Goal: Find specific page/section: Find specific page/section

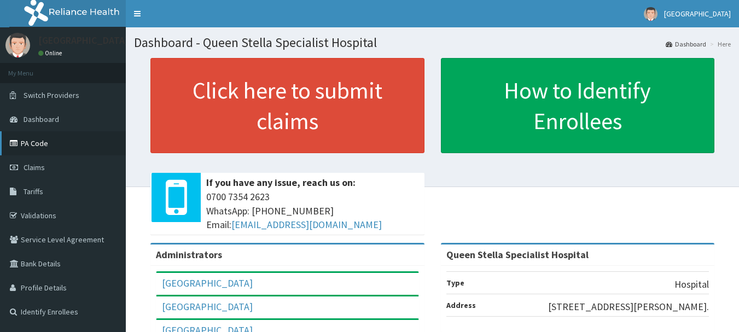
click at [32, 144] on link "PA Code" at bounding box center [63, 143] width 126 height 24
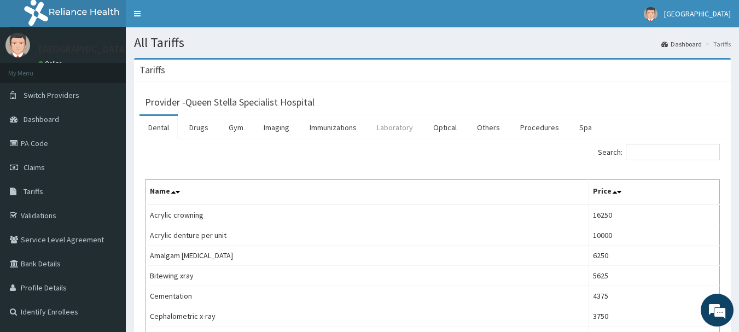
click at [387, 126] on link "Laboratory" at bounding box center [395, 127] width 54 height 23
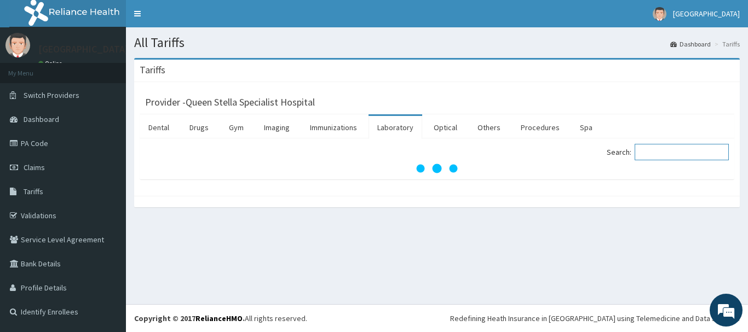
click at [652, 149] on input "Search:" at bounding box center [681, 152] width 94 height 16
type input "ELECTRO"
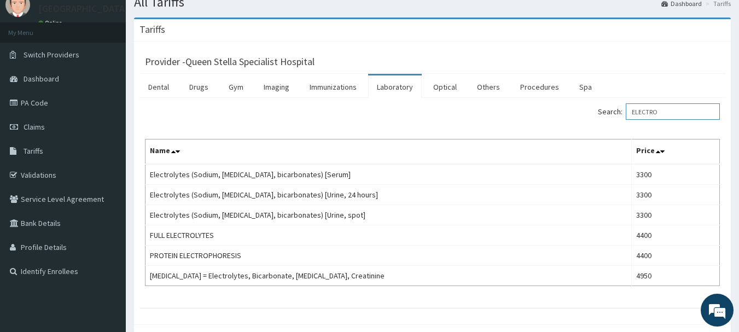
scroll to position [91, 0]
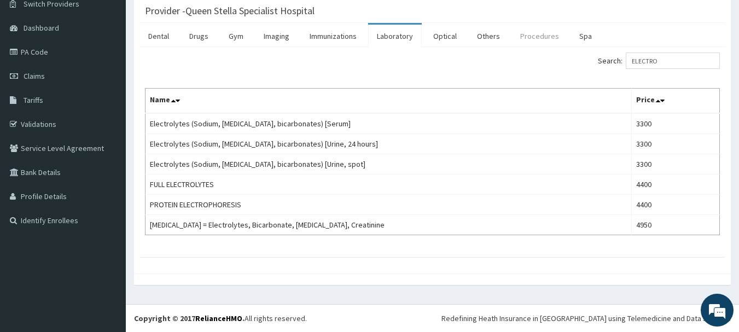
click at [531, 34] on link "Procedures" at bounding box center [540, 36] width 56 height 23
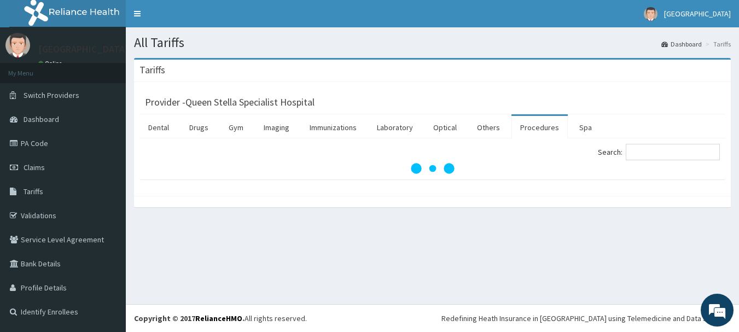
scroll to position [0, 0]
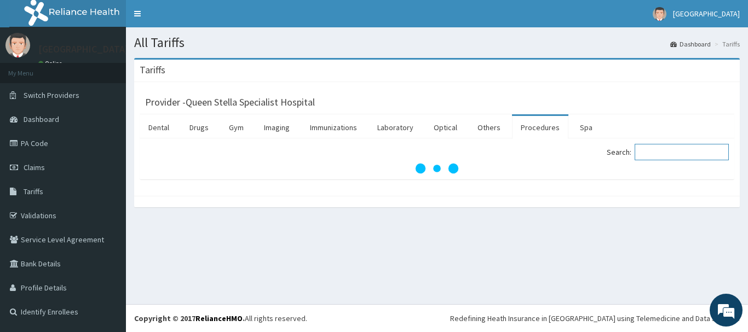
click at [652, 154] on input "Search:" at bounding box center [681, 152] width 94 height 16
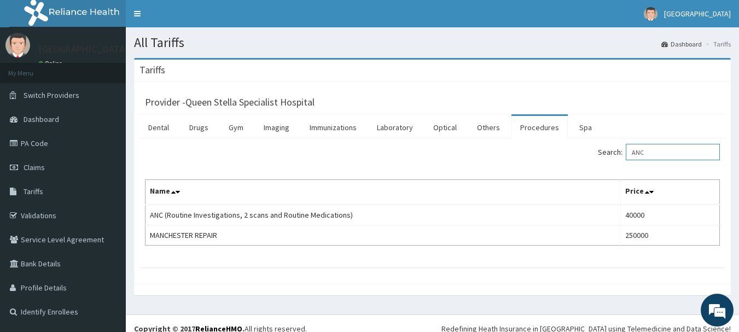
type input "ANC"
